Goal: Navigation & Orientation: Find specific page/section

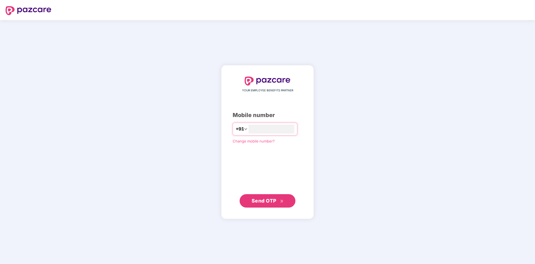
type input "**********"
click at [267, 199] on span "Send OTP" at bounding box center [264, 200] width 25 height 6
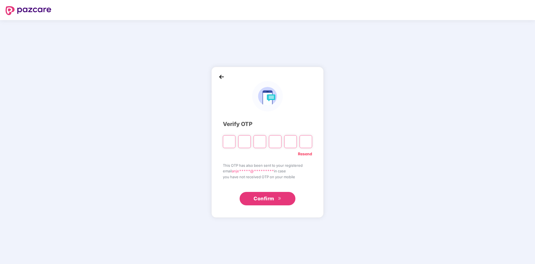
type input "*"
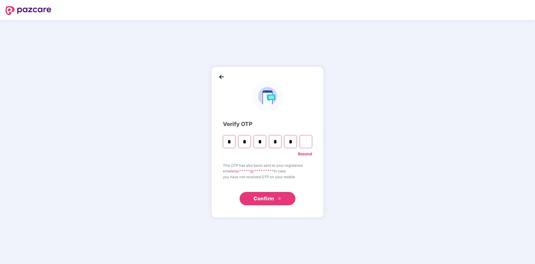
type input "*"
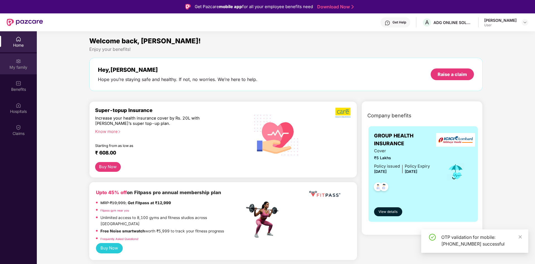
click at [20, 70] on div "My family" at bounding box center [18, 67] width 37 height 6
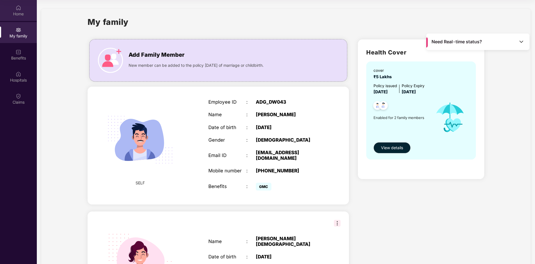
click at [13, 13] on div "Home" at bounding box center [18, 14] width 37 height 6
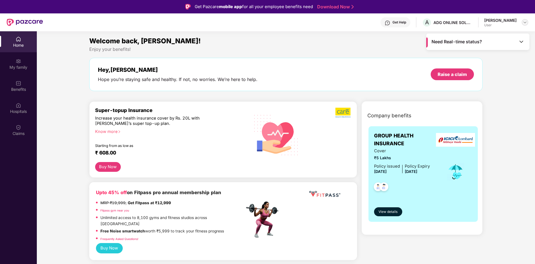
click at [526, 22] on img at bounding box center [525, 22] width 4 height 4
click at [443, 18] on div "A ADG ONLINE SOLUTIONS PRIVATE LIMITED" at bounding box center [447, 23] width 51 height 10
click at [29, 44] on div "Home" at bounding box center [18, 45] width 37 height 6
click at [16, 69] on div "My family" at bounding box center [18, 67] width 37 height 6
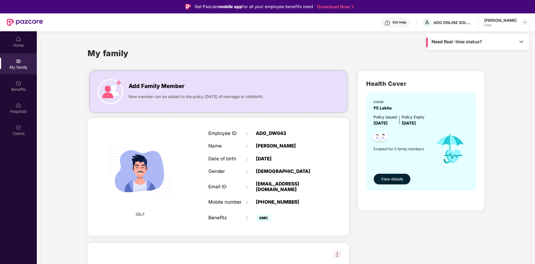
click at [400, 183] on button "View details" at bounding box center [392, 178] width 37 height 11
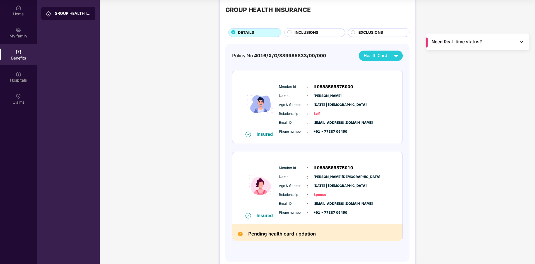
scroll to position [25, 0]
